Goal: Task Accomplishment & Management: Use online tool/utility

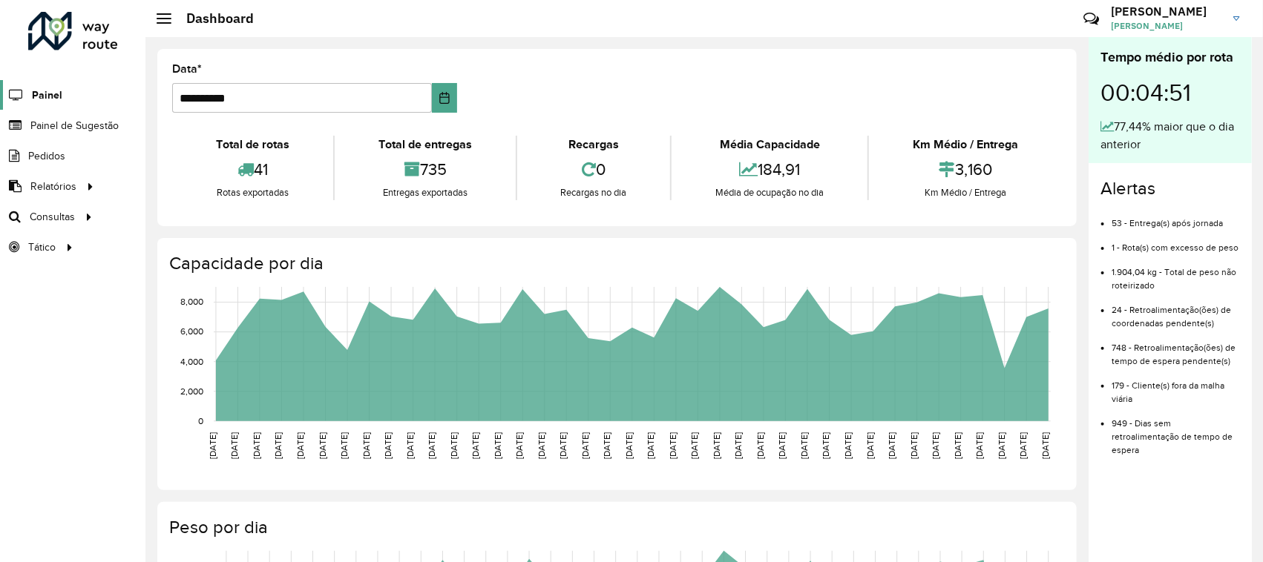
click at [46, 88] on span "Painel" at bounding box center [47, 96] width 30 height 16
click at [54, 120] on span "Painel de Sugestão" at bounding box center [76, 126] width 93 height 16
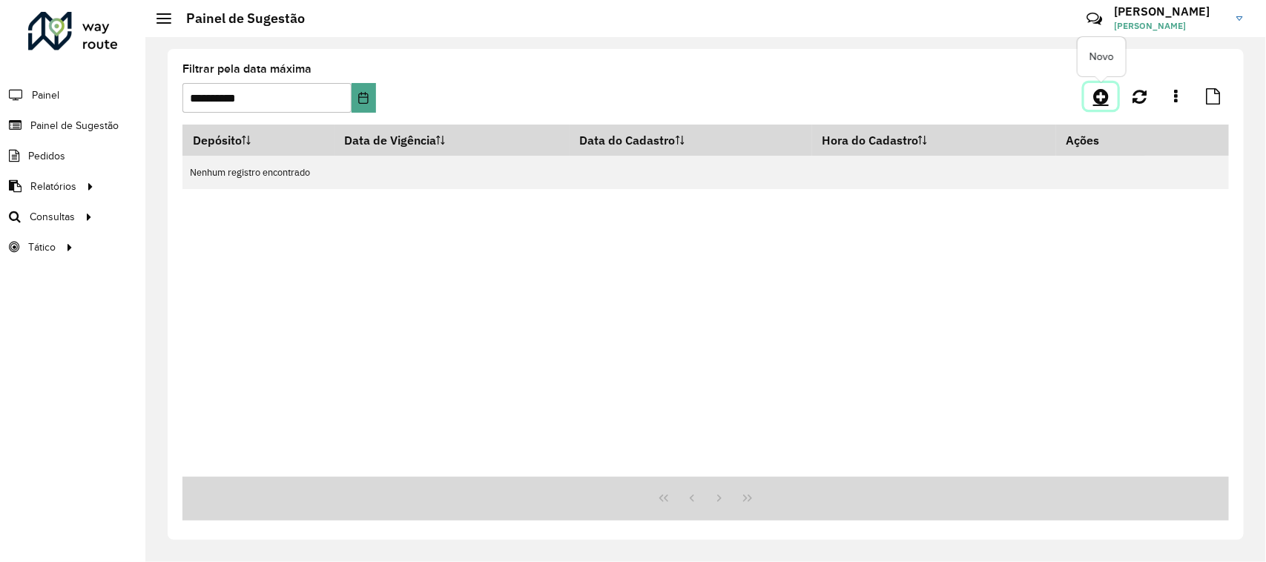
click at [1093, 105] on link at bounding box center [1100, 96] width 33 height 27
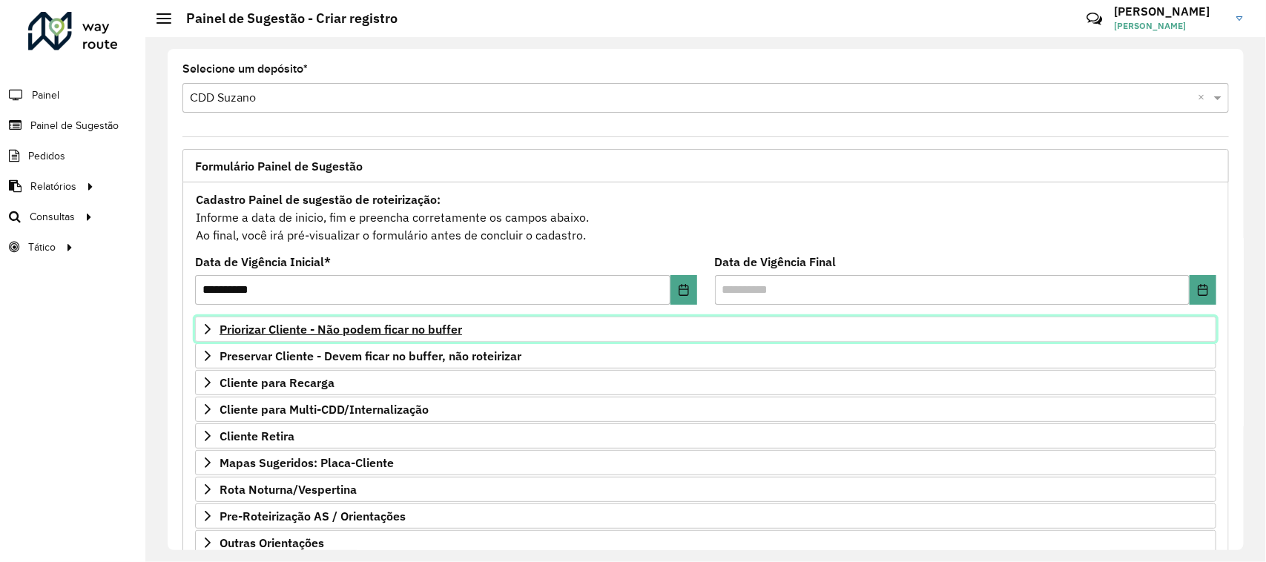
click at [302, 328] on span "Priorizar Cliente - Não podem ficar no buffer" at bounding box center [341, 329] width 243 height 12
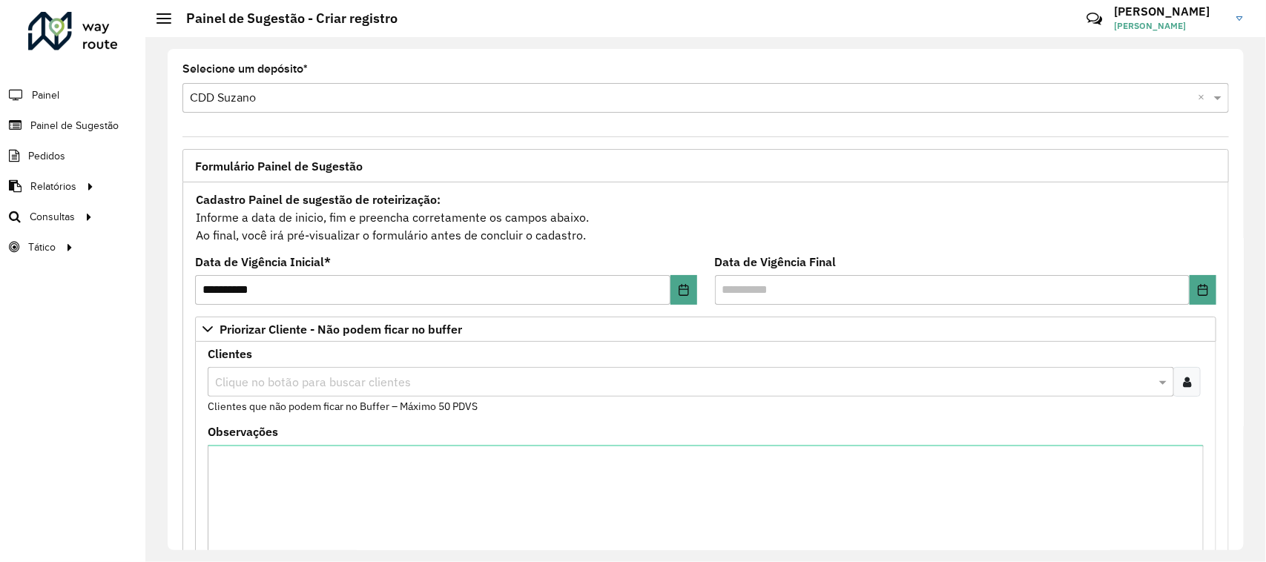
click at [323, 365] on div "Clientes Clique no botão para buscar clientes Clientes que não podem ficar no B…" at bounding box center [706, 382] width 996 height 66
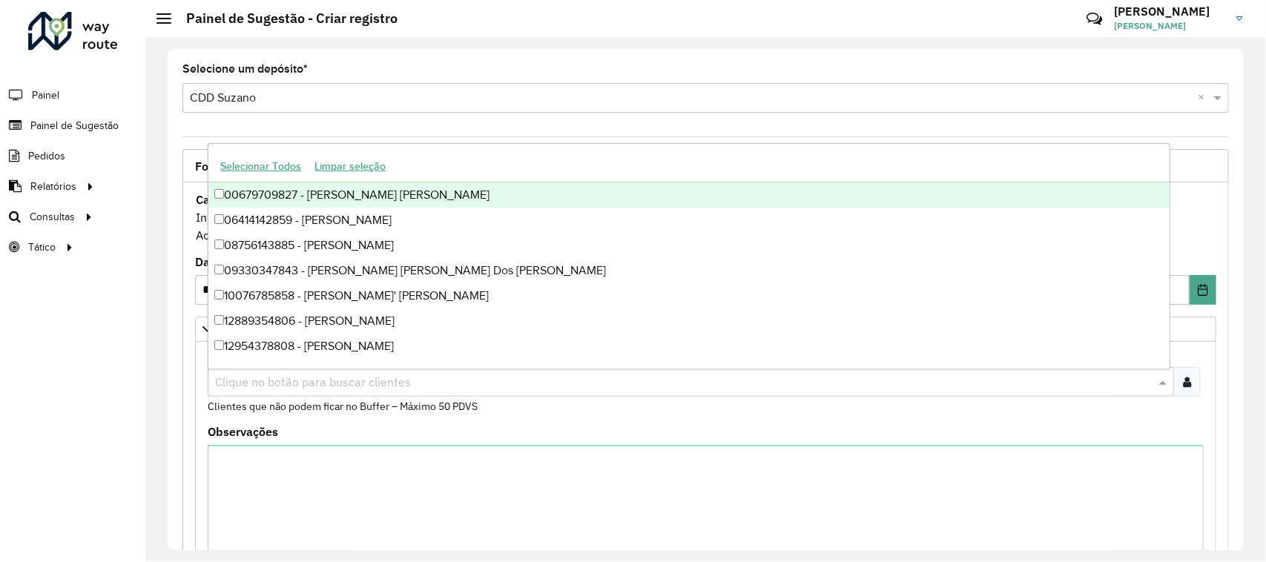
click at [341, 375] on input "text" at bounding box center [683, 383] width 944 height 18
paste input "*****"
type input "*****"
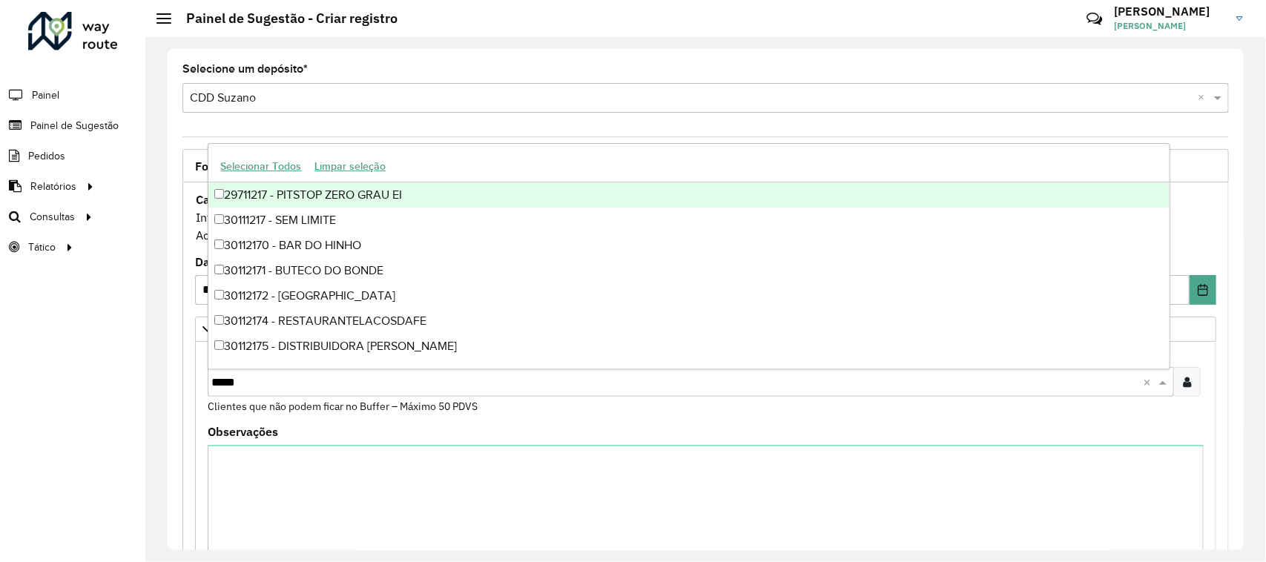
click at [326, 197] on div "29711217 - PITSTOP ZERO GRAU EI" at bounding box center [688, 194] width 961 height 25
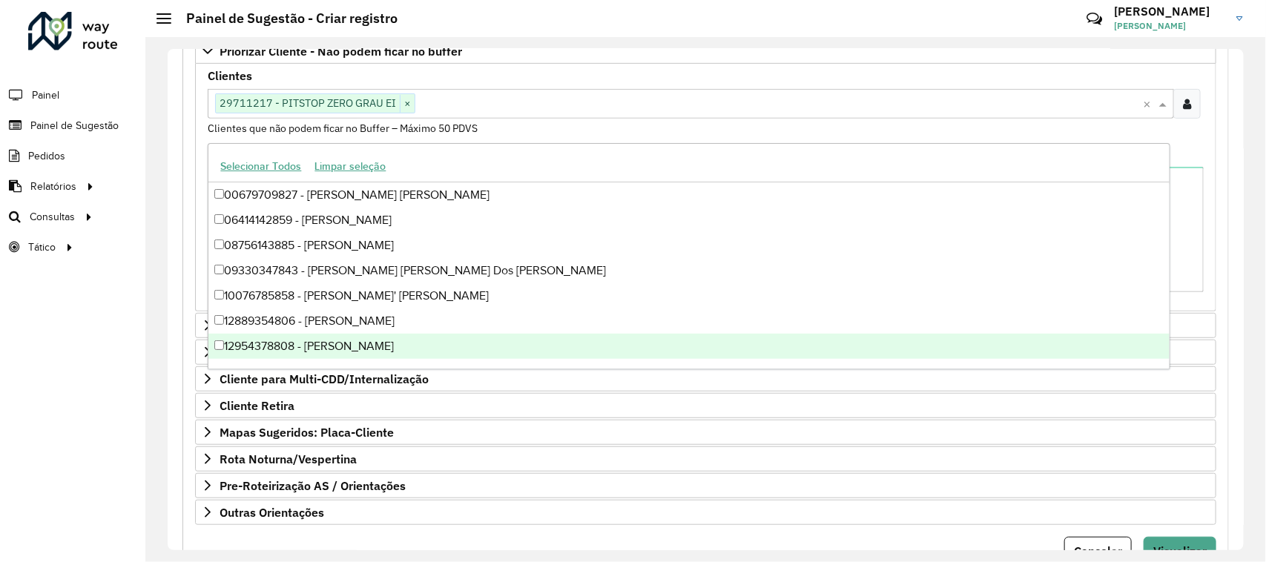
scroll to position [350, 0]
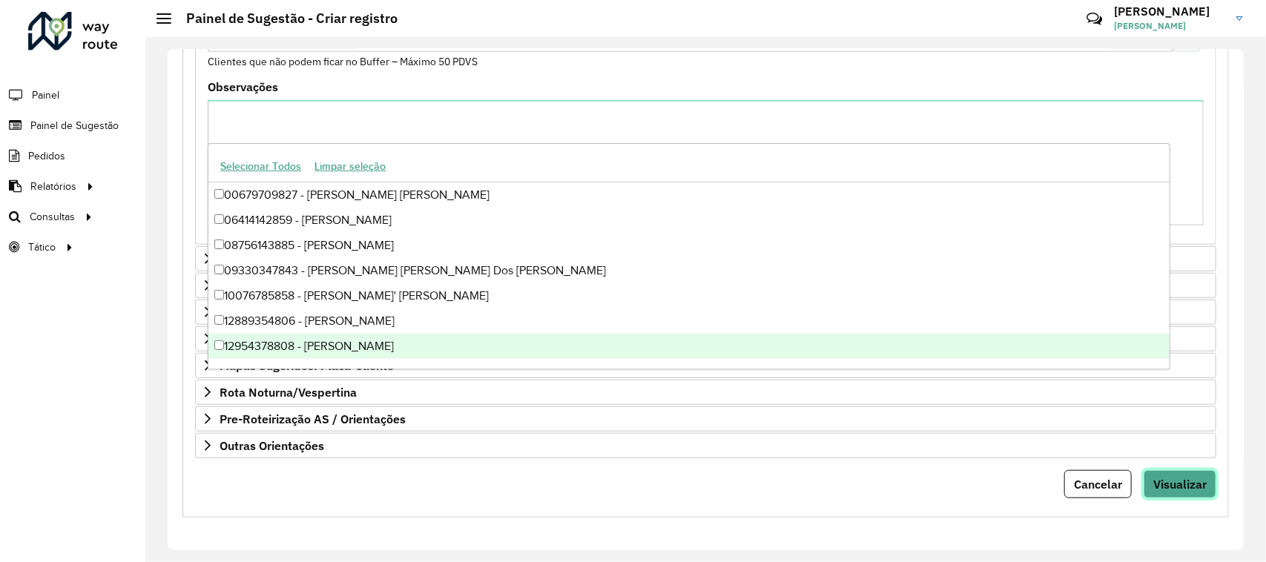
click at [1161, 472] on button "Visualizar" at bounding box center [1180, 484] width 73 height 28
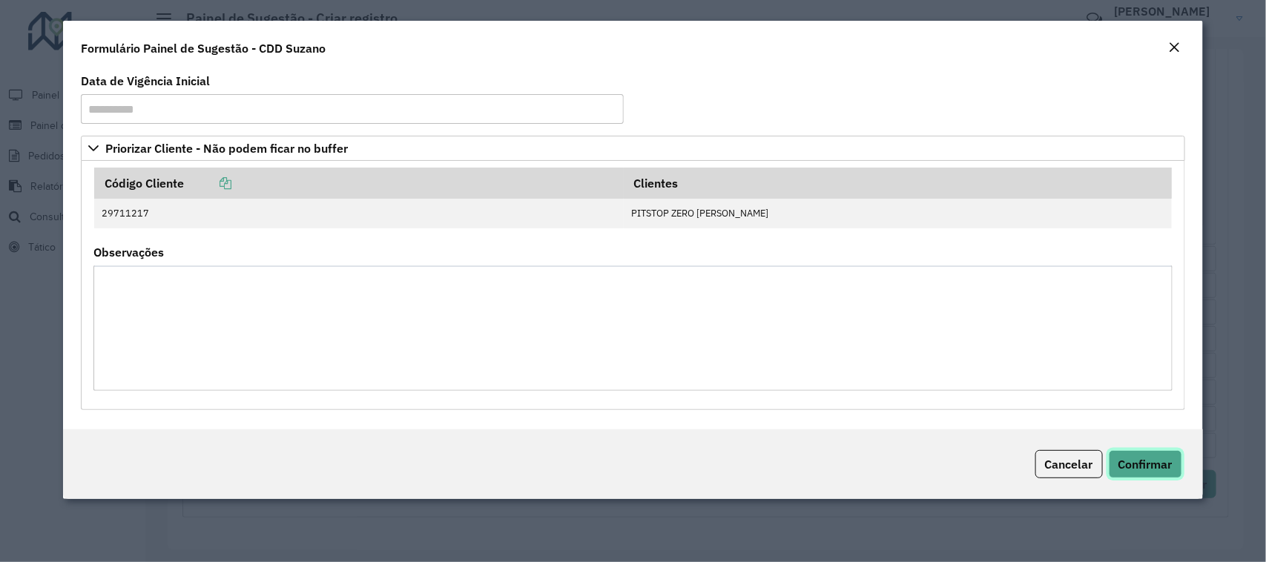
click at [1136, 465] on span "Confirmar" at bounding box center [1146, 464] width 54 height 15
